Goal: Task Accomplishment & Management: Manage account settings

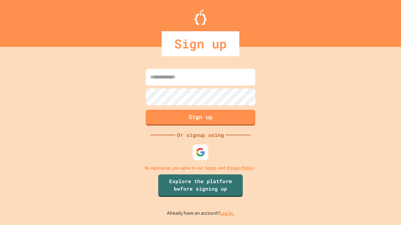
click at [227, 214] on link "Log in." at bounding box center [227, 213] width 14 height 7
